Goal: Task Accomplishment & Management: Manage account settings

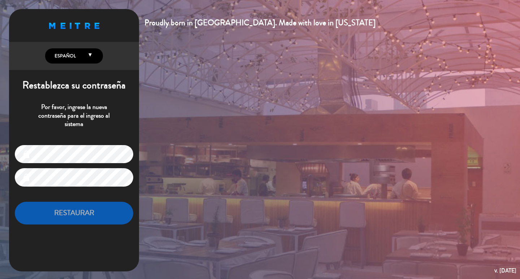
click at [256, 131] on div "Proudly born in [GEOGRAPHIC_DATA]. Made with love in [US_STATE] English Español…" at bounding box center [260, 139] width 520 height 279
click at [196, 137] on div "Proudly born in [GEOGRAPHIC_DATA]. Made with love in [US_STATE] English Español…" at bounding box center [260, 139] width 520 height 279
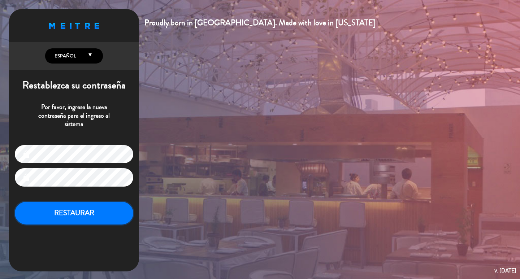
click at [91, 210] on button "RESTAURAR" at bounding box center [74, 213] width 119 height 23
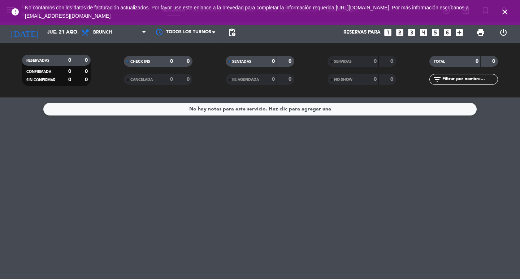
click at [508, 12] on icon "close" at bounding box center [505, 12] width 9 height 9
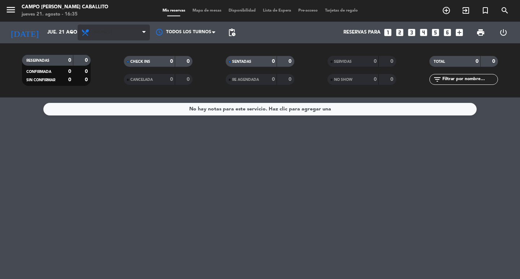
click at [127, 26] on span "Brunch" at bounding box center [114, 33] width 72 height 16
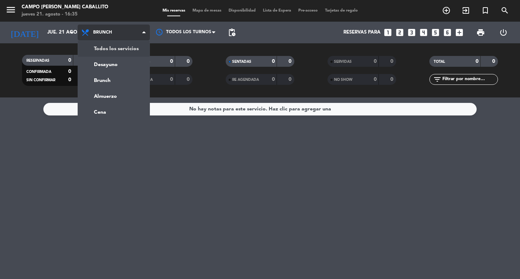
click at [134, 35] on span "Brunch" at bounding box center [114, 33] width 72 height 16
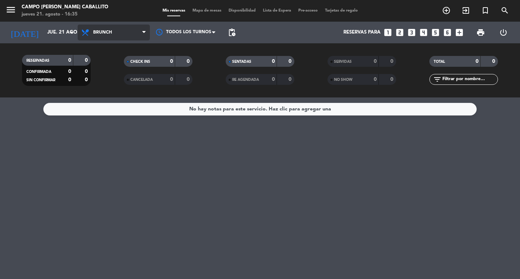
click at [134, 35] on span "Brunch" at bounding box center [114, 33] width 72 height 16
click at [106, 35] on span "Brunch" at bounding box center [114, 33] width 72 height 16
